Goal: Task Accomplishment & Management: Use online tool/utility

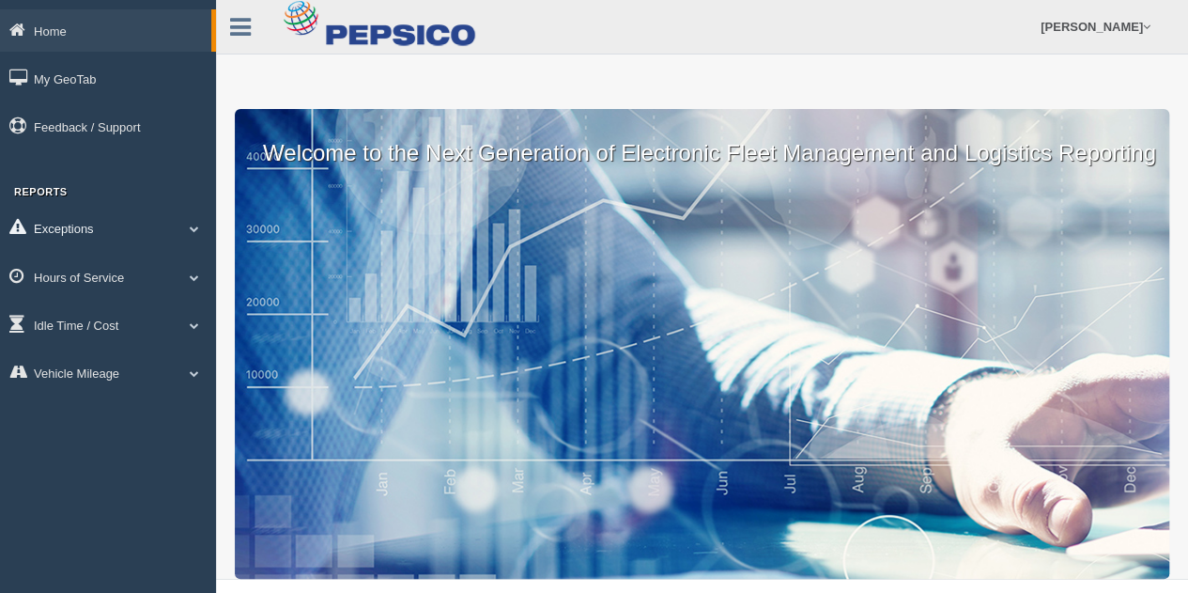
click at [79, 223] on link "Exceptions" at bounding box center [108, 228] width 216 height 42
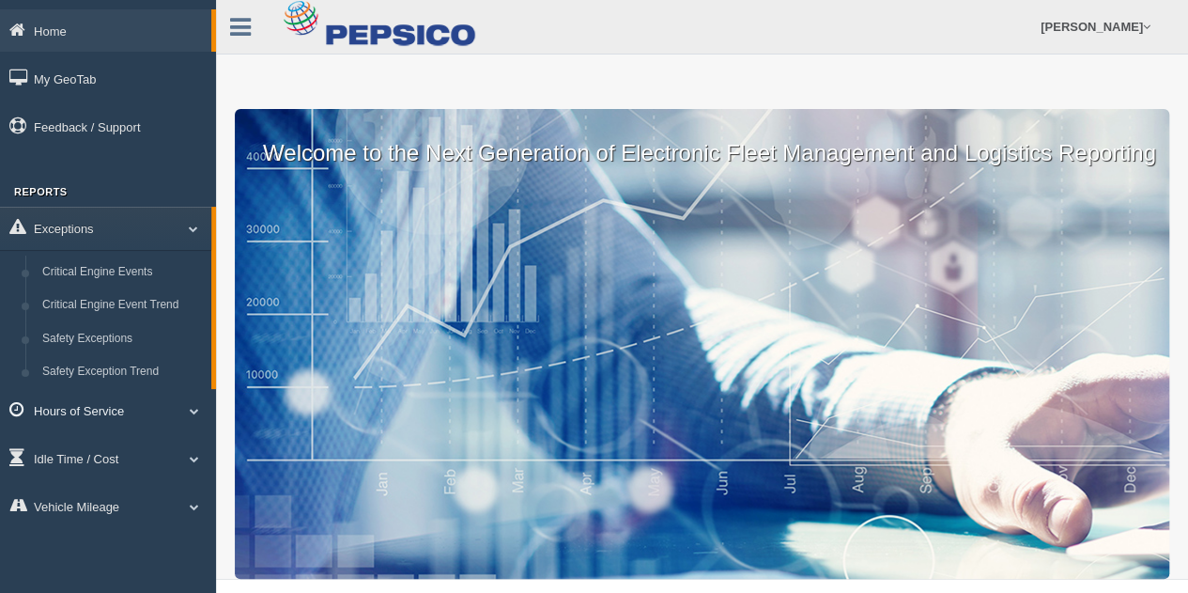
click at [77, 408] on link "Hours of Service" at bounding box center [108, 410] width 216 height 42
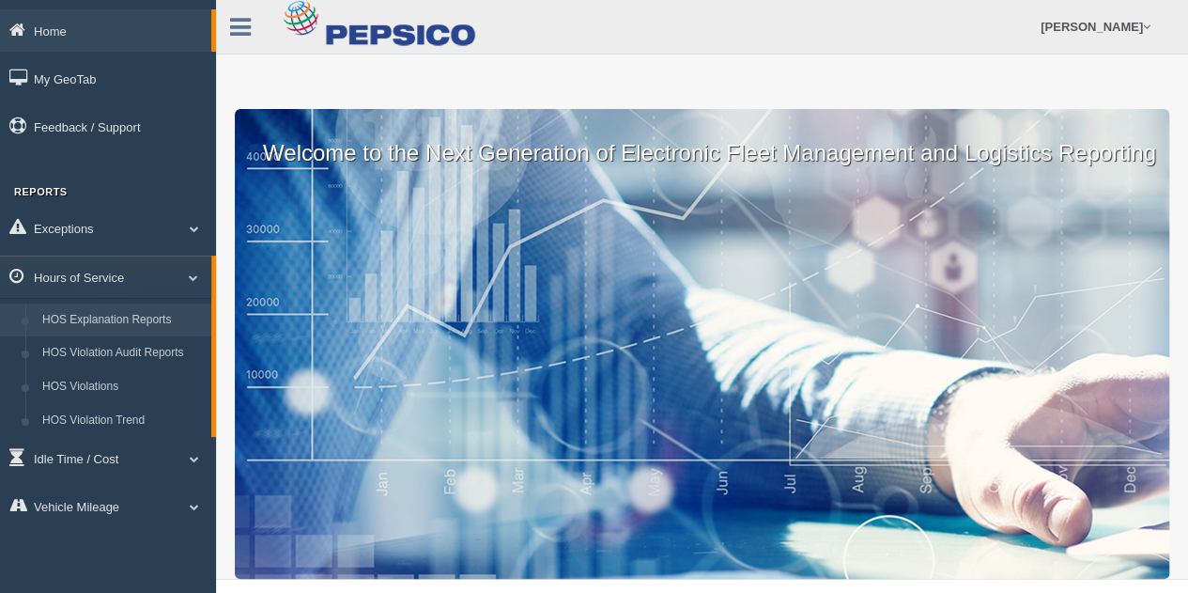
click at [138, 315] on link "HOS Explanation Reports" at bounding box center [123, 320] width 178 height 34
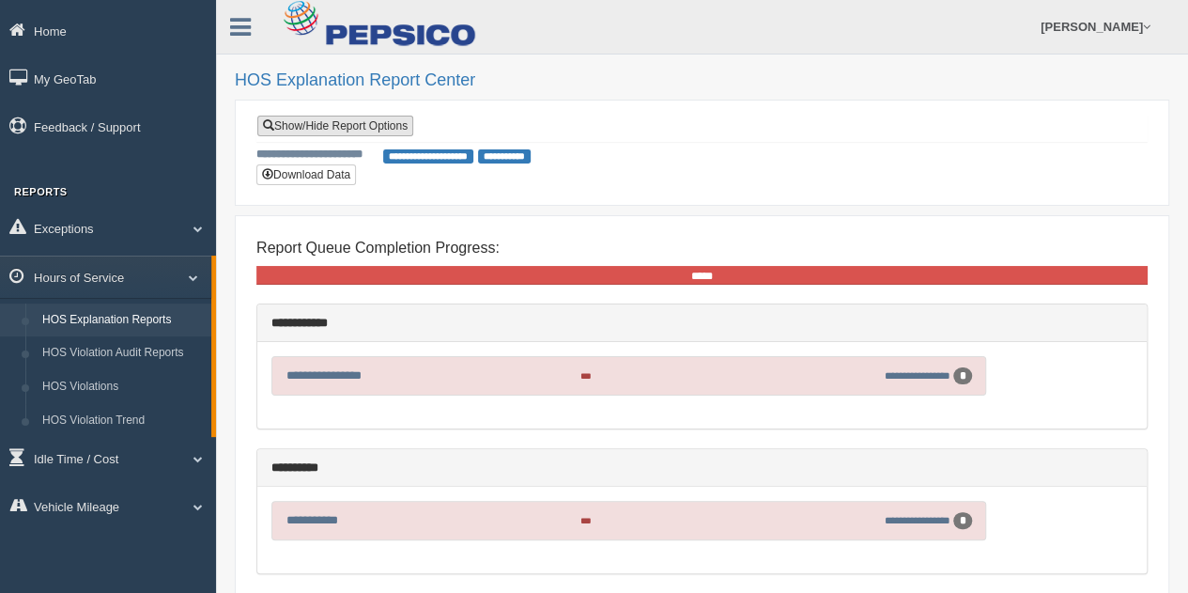
click at [364, 118] on link "Show/Hide Report Options" at bounding box center [335, 126] width 156 height 21
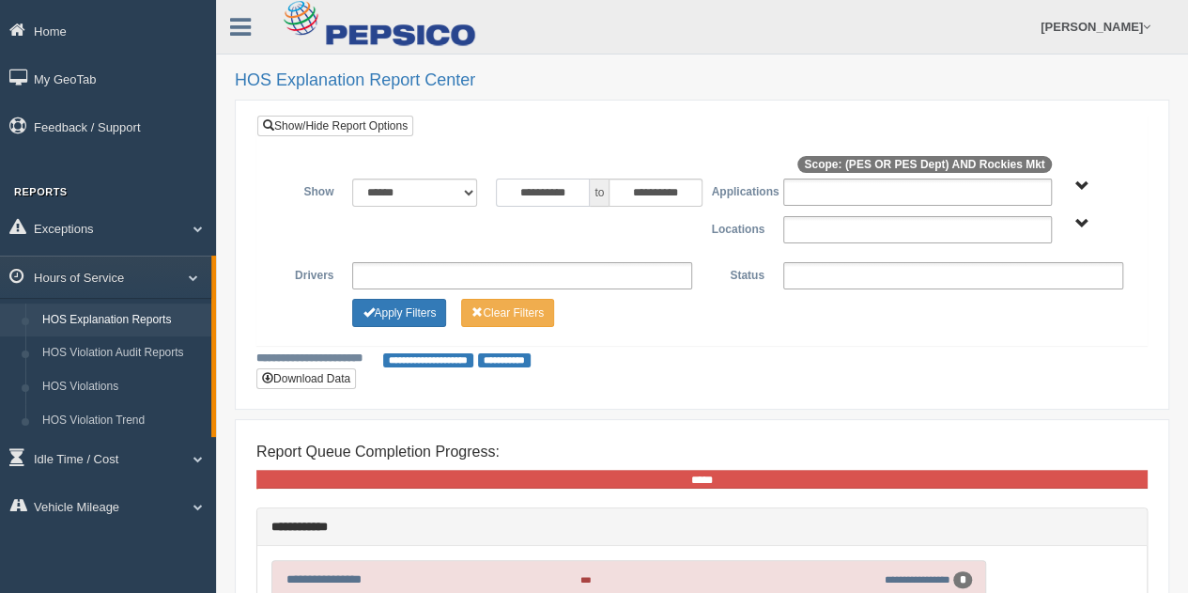
click at [524, 192] on input "**********" at bounding box center [543, 192] width 94 height 28
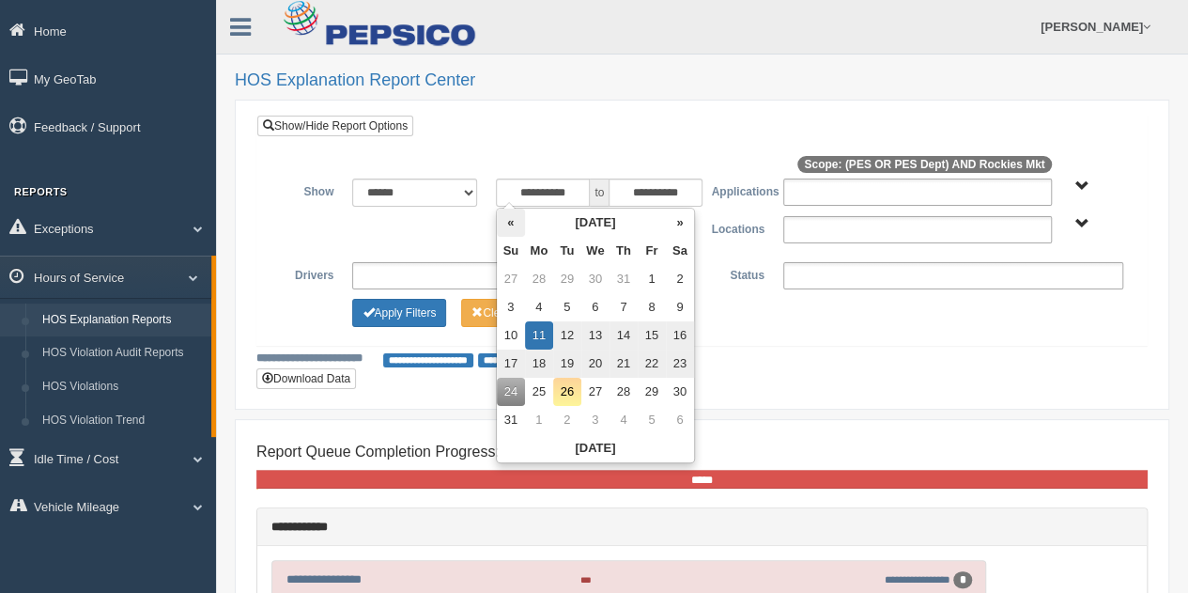
click at [508, 219] on th "«" at bounding box center [511, 223] width 28 height 28
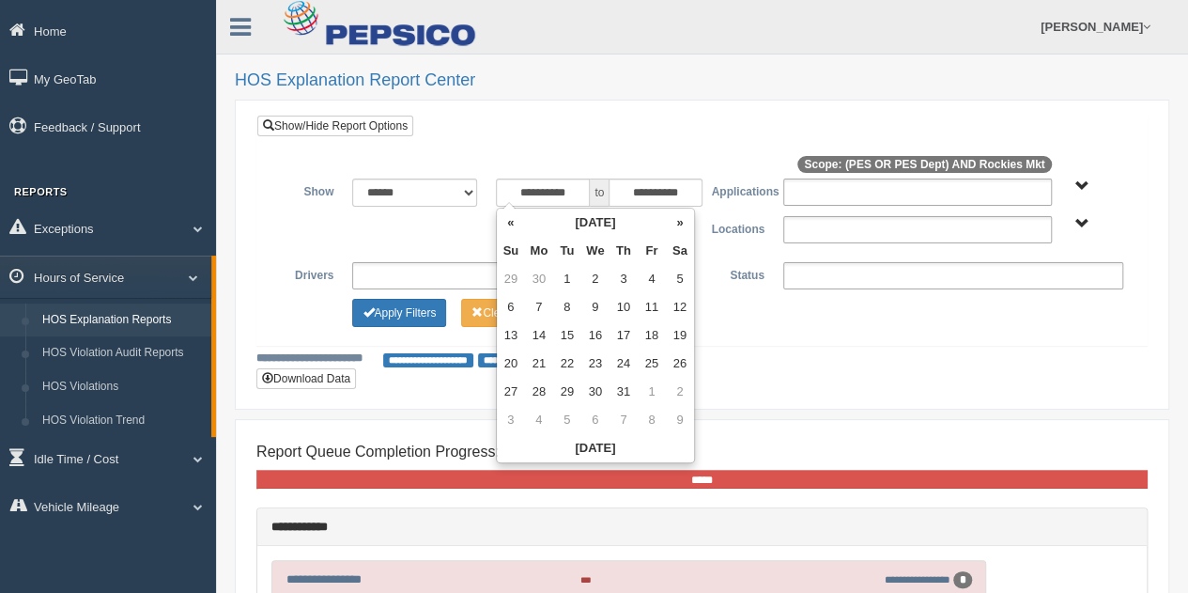
click at [508, 219] on th "«" at bounding box center [511, 223] width 28 height 28
click at [516, 301] on td "1" at bounding box center [511, 307] width 28 height 28
type input "**********"
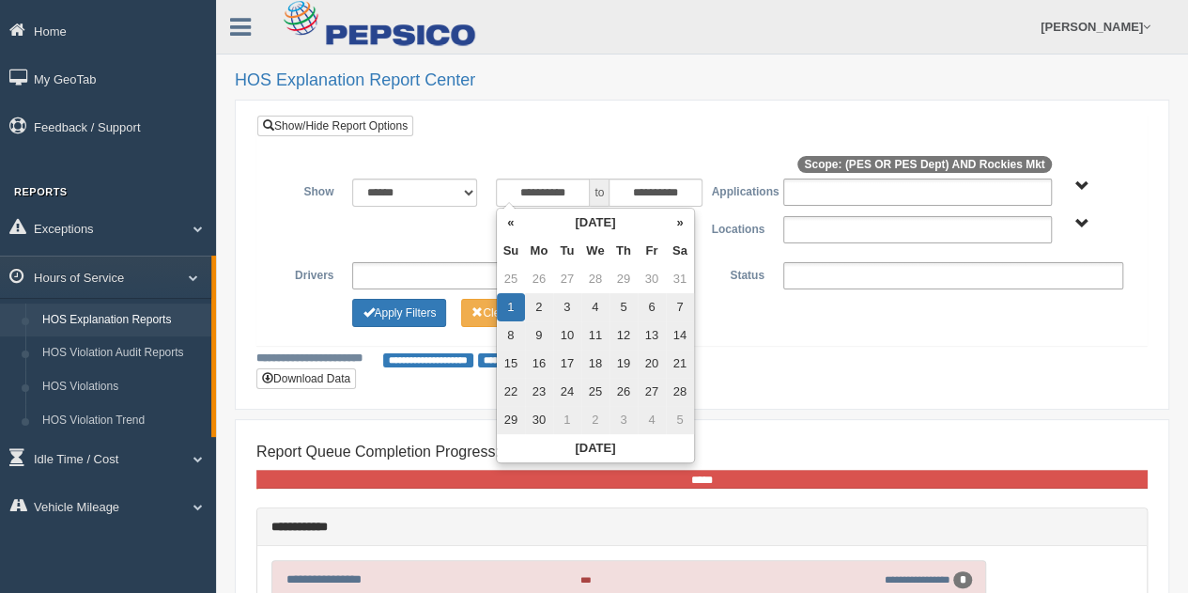
click at [801, 317] on div "Apply Filters Clear Filters" at bounding box center [701, 310] width 861 height 23
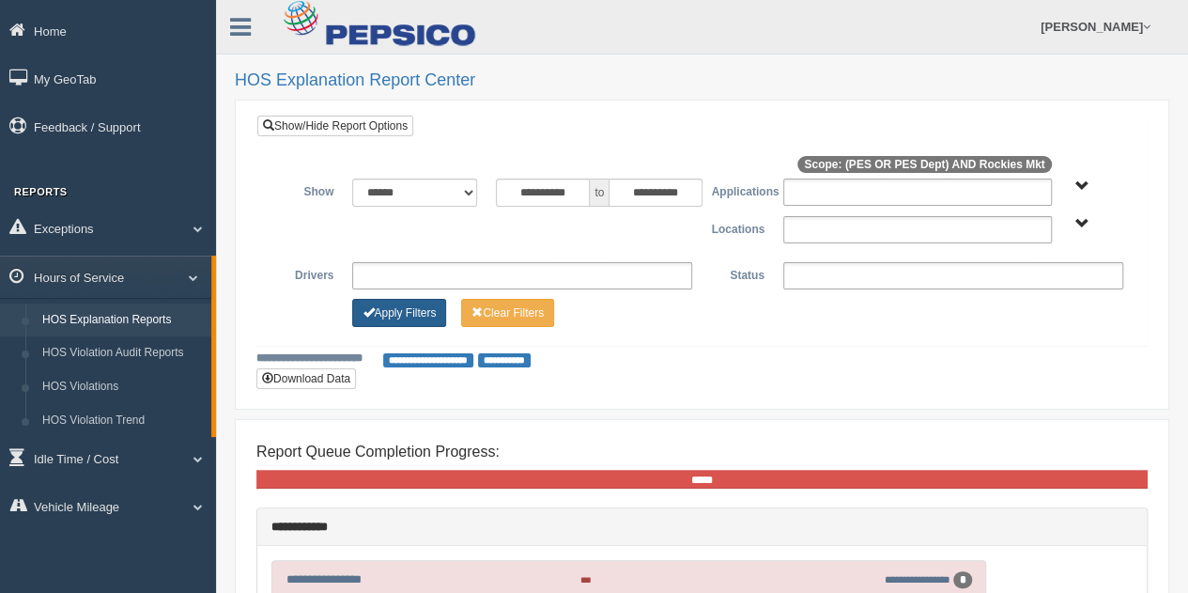
click at [408, 320] on button "Apply Filters" at bounding box center [399, 313] width 94 height 28
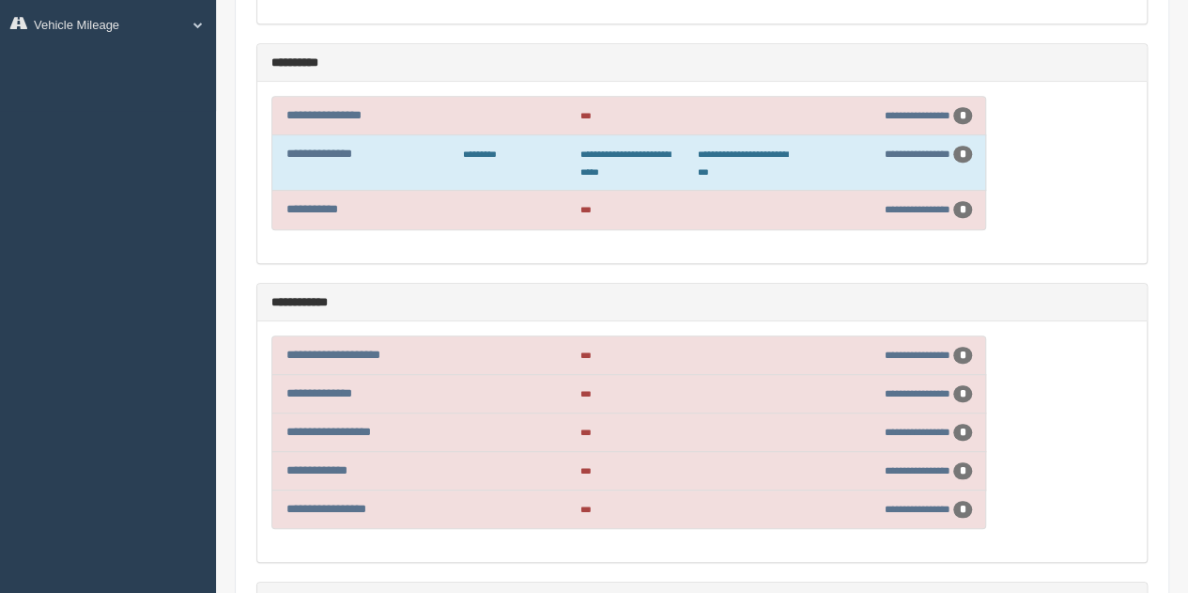
scroll to position [519, 0]
